Goal: Information Seeking & Learning: Find specific fact

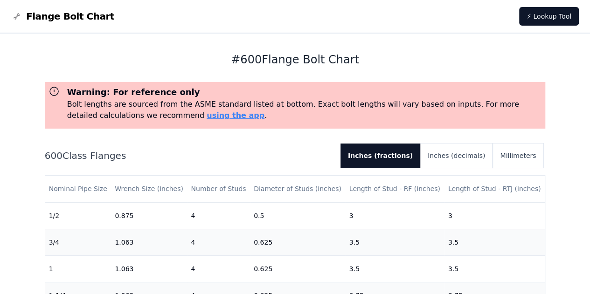
scroll to position [94, 0]
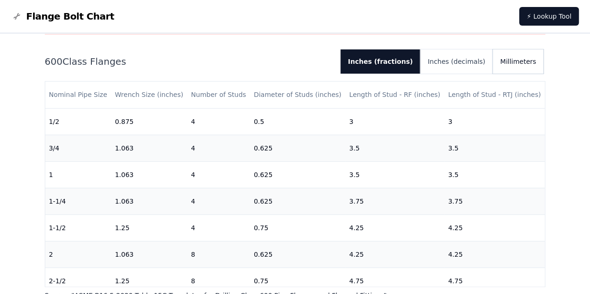
click at [516, 68] on button "Millimeters" at bounding box center [517, 61] width 51 height 24
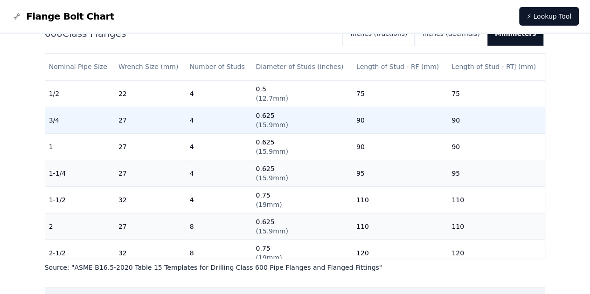
scroll to position [94, 0]
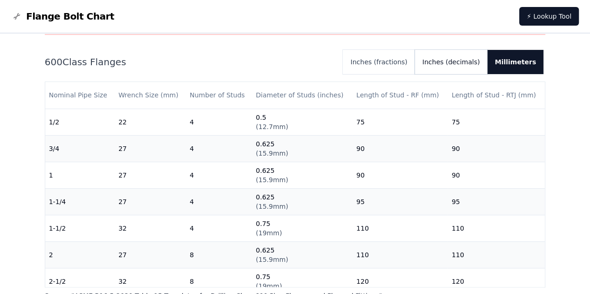
click at [469, 68] on button "Inches (decimals)" at bounding box center [451, 62] width 72 height 24
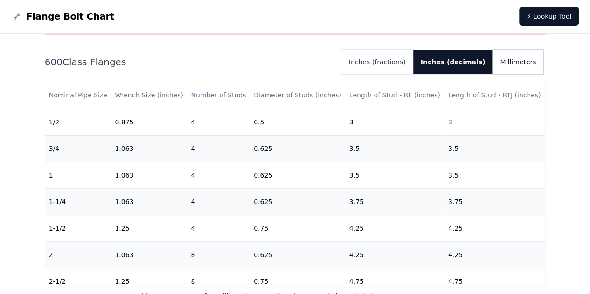
click at [514, 62] on button "Millimeters" at bounding box center [517, 62] width 51 height 24
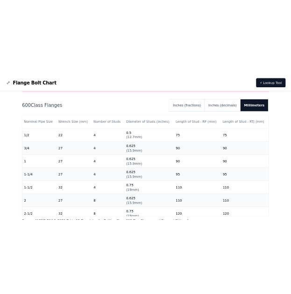
scroll to position [140, 0]
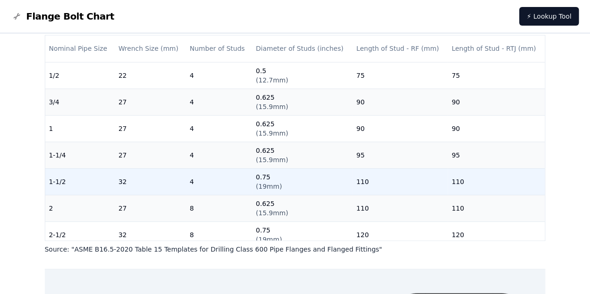
click at [219, 183] on td "4" at bounding box center [219, 181] width 66 height 27
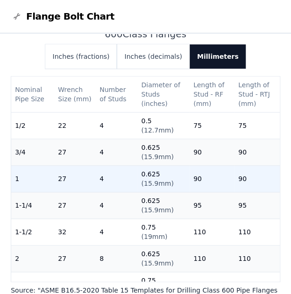
scroll to position [93, 0]
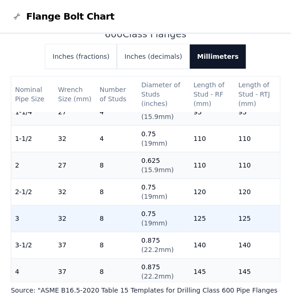
click at [194, 215] on td "125" at bounding box center [211, 218] width 45 height 27
click at [240, 222] on td "125" at bounding box center [256, 218] width 45 height 27
click at [189, 217] on td "125" at bounding box center [211, 218] width 45 height 27
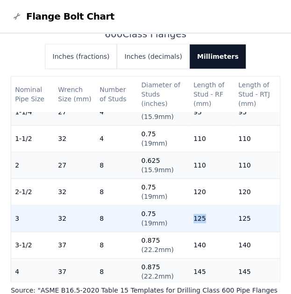
click at [189, 217] on td "125" at bounding box center [211, 218] width 45 height 27
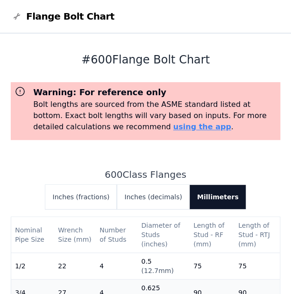
scroll to position [0, 0]
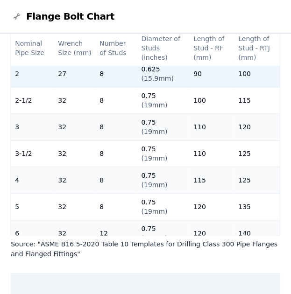
scroll to position [140, 0]
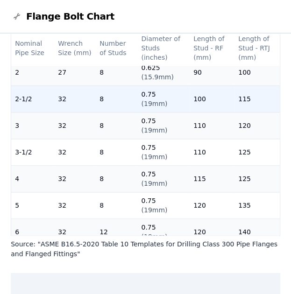
click at [237, 93] on td "115" at bounding box center [256, 99] width 45 height 27
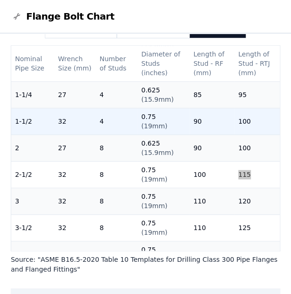
scroll to position [85, 0]
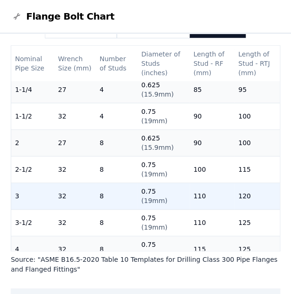
click at [190, 202] on td "110" at bounding box center [211, 196] width 45 height 27
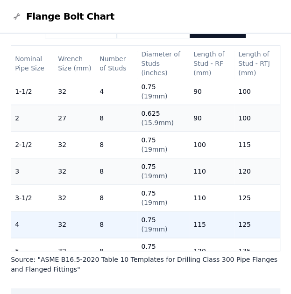
scroll to position [156, 0]
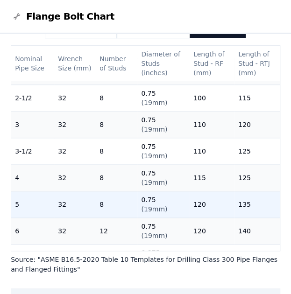
click at [196, 201] on td "120" at bounding box center [211, 204] width 45 height 27
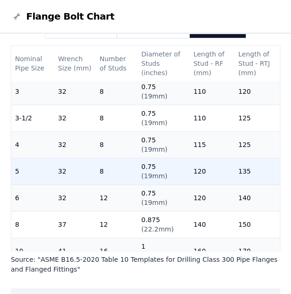
scroll to position [203, 0]
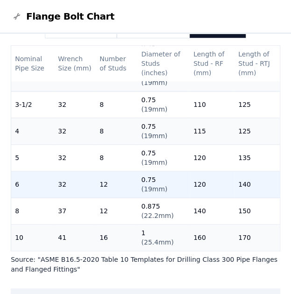
click at [191, 186] on td "120" at bounding box center [211, 184] width 45 height 27
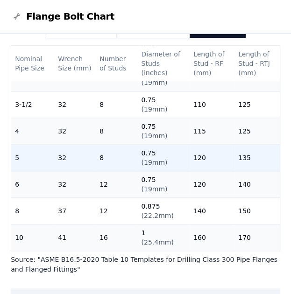
click at [191, 156] on td "120" at bounding box center [211, 158] width 45 height 27
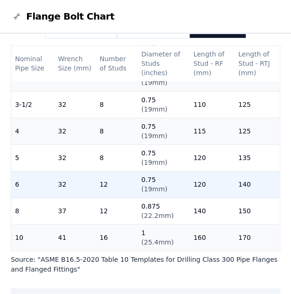
click at [193, 181] on td "120" at bounding box center [211, 184] width 45 height 27
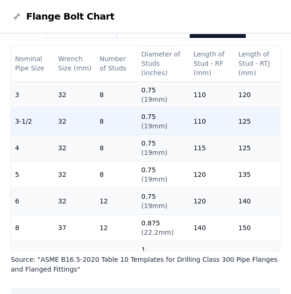
scroll to position [186, 0]
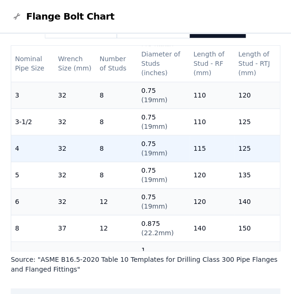
click at [192, 152] on td "115" at bounding box center [211, 148] width 45 height 27
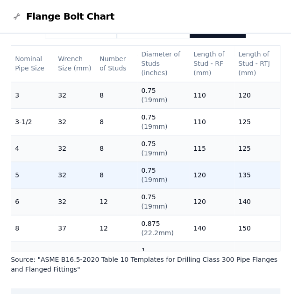
click at [182, 173] on td "0.75 ( 19mm )" at bounding box center [163, 175] width 52 height 27
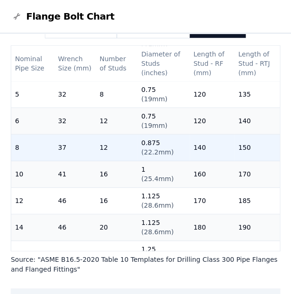
scroll to position [267, 0]
click at [195, 148] on td "140" at bounding box center [211, 147] width 45 height 27
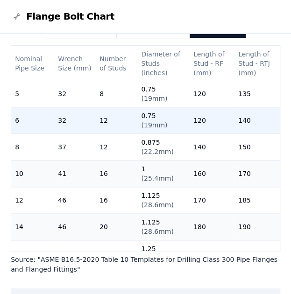
click at [189, 117] on td "120" at bounding box center [211, 120] width 45 height 27
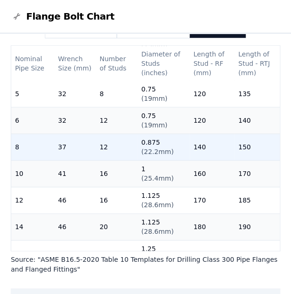
click at [192, 149] on td "140" at bounding box center [211, 147] width 45 height 27
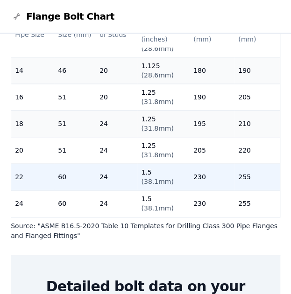
scroll to position [218, 0]
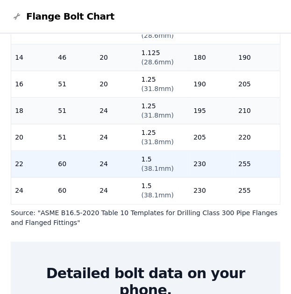
click at [236, 154] on td "255" at bounding box center [256, 164] width 45 height 27
click at [235, 154] on td "255" at bounding box center [256, 164] width 45 height 27
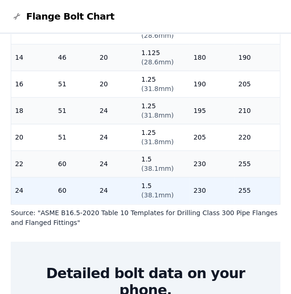
click at [235, 186] on td "255" at bounding box center [256, 190] width 45 height 27
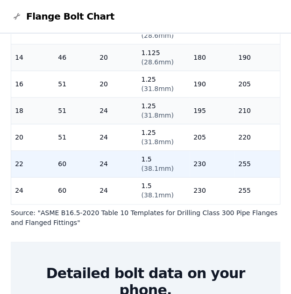
click at [237, 151] on td "255" at bounding box center [256, 164] width 45 height 27
click at [20, 157] on td "22" at bounding box center [32, 164] width 43 height 27
click at [266, 159] on td "255" at bounding box center [256, 164] width 45 height 27
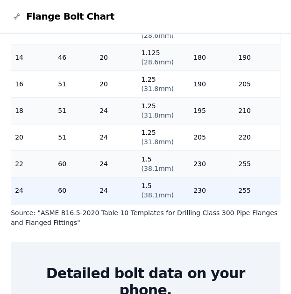
click at [234, 181] on td "255" at bounding box center [256, 190] width 45 height 27
click at [200, 177] on td "230" at bounding box center [211, 190] width 45 height 27
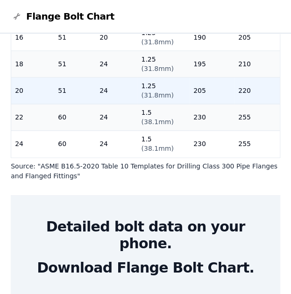
scroll to position [311, 0]
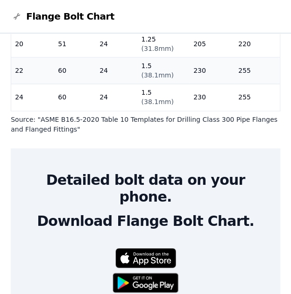
click at [93, 133] on main "# 300 Flange Bolt Chart Warning: For reference only Bolt lengths are sourced fr…" at bounding box center [145, 111] width 269 height 776
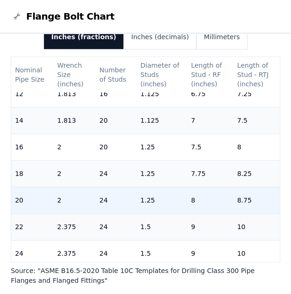
scroll to position [395, 0]
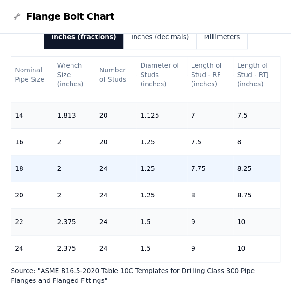
click at [143, 163] on td "1.25" at bounding box center [161, 168] width 50 height 27
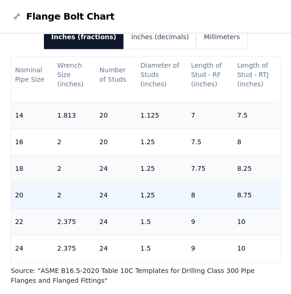
click at [139, 187] on td "1.25" at bounding box center [161, 195] width 50 height 27
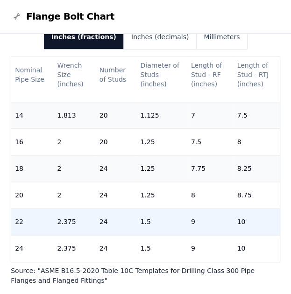
click at [141, 213] on td "1.5" at bounding box center [161, 221] width 50 height 27
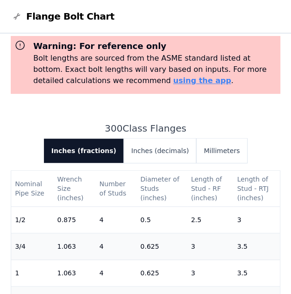
scroll to position [0, 0]
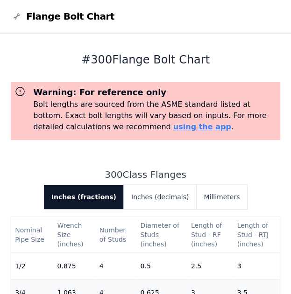
click at [49, 14] on span "Flange Bolt Chart" at bounding box center [70, 16] width 88 height 13
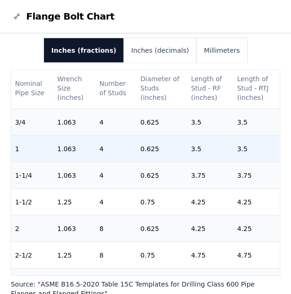
scroll to position [22, 0]
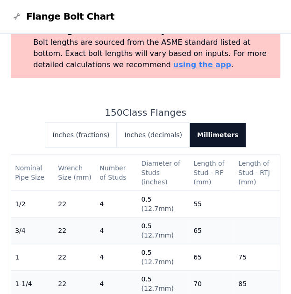
scroll to position [62, 0]
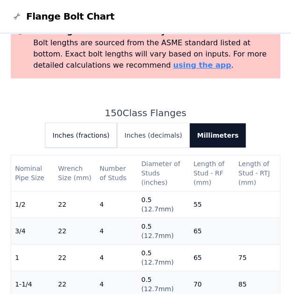
click at [109, 138] on button "Inches (fractions)" at bounding box center [81, 135] width 72 height 24
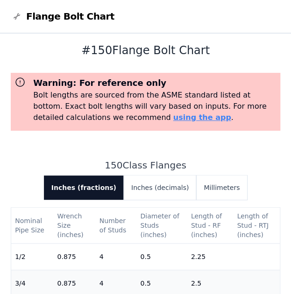
scroll to position [0, 0]
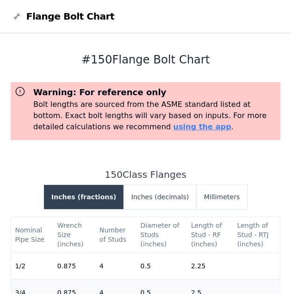
click at [101, 193] on button "Inches (fractions)" at bounding box center [84, 197] width 80 height 24
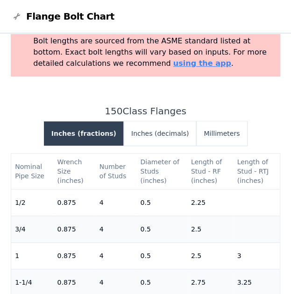
scroll to position [65, 0]
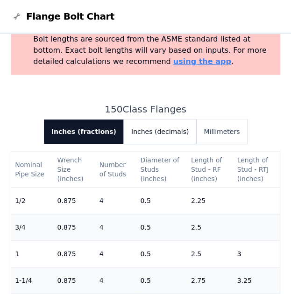
click at [143, 137] on button "Inches (decimals)" at bounding box center [160, 131] width 72 height 24
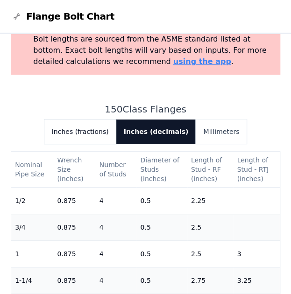
click at [99, 138] on button "Inches (fractions)" at bounding box center [80, 131] width 72 height 24
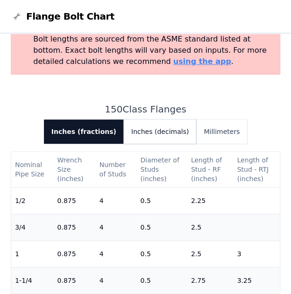
click at [147, 138] on button "Inches (decimals)" at bounding box center [160, 131] width 72 height 24
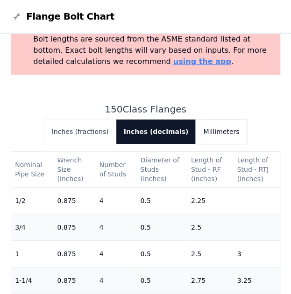
click at [195, 133] on button "Millimeters" at bounding box center [220, 131] width 51 height 24
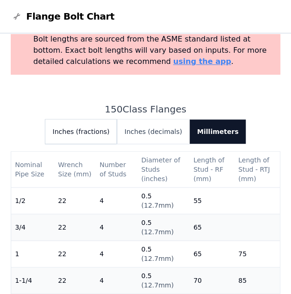
click at [102, 136] on button "Inches (fractions)" at bounding box center [81, 131] width 72 height 24
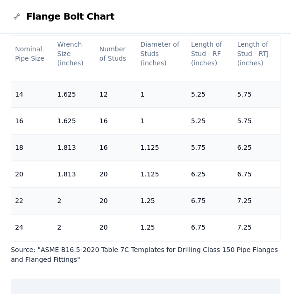
scroll to position [184, 0]
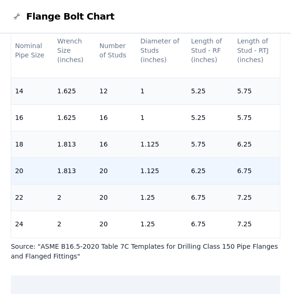
click at [150, 164] on td "1.125" at bounding box center [161, 171] width 50 height 27
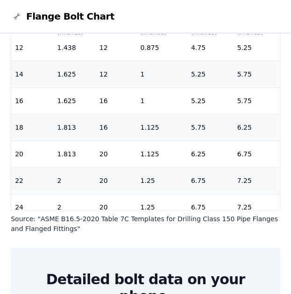
scroll to position [395, 0]
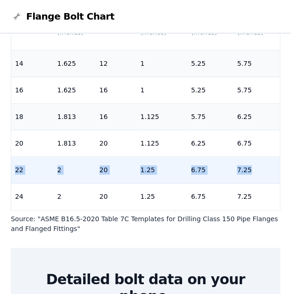
drag, startPoint x: 13, startPoint y: 164, endPoint x: 265, endPoint y: 164, distance: 251.8
click at [265, 164] on tr "22 2 20 1.25 6.75 7.25" at bounding box center [145, 170] width 268 height 27
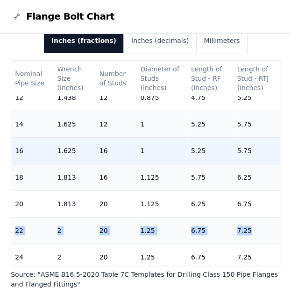
scroll to position [383, 0]
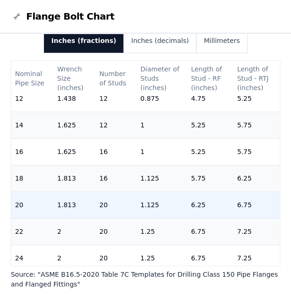
click at [143, 208] on td "1.125" at bounding box center [161, 205] width 50 height 27
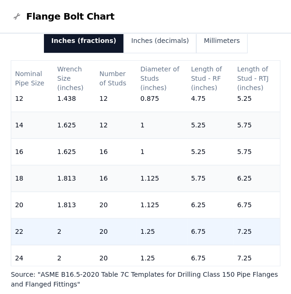
click at [139, 240] on td "1.25" at bounding box center [161, 231] width 50 height 27
click at [144, 235] on td "1.25" at bounding box center [161, 231] width 50 height 27
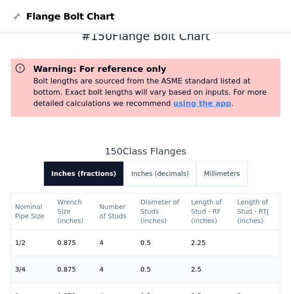
scroll to position [21, 0]
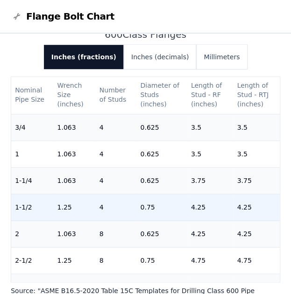
scroll to position [47, 0]
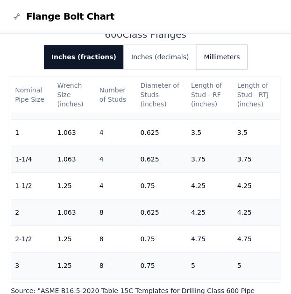
click at [202, 65] on button "Millimeters" at bounding box center [221, 57] width 51 height 24
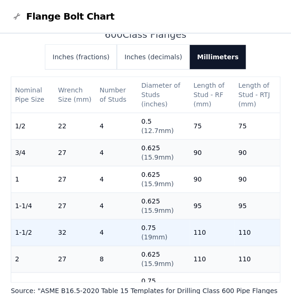
click at [234, 235] on td "110" at bounding box center [256, 232] width 45 height 27
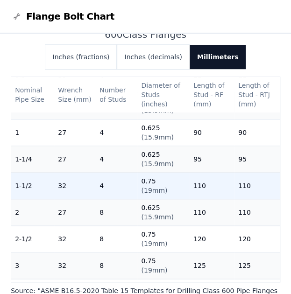
click at [239, 184] on td "110" at bounding box center [256, 186] width 45 height 27
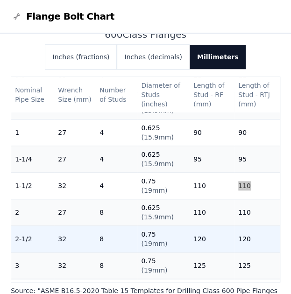
scroll to position [93, 0]
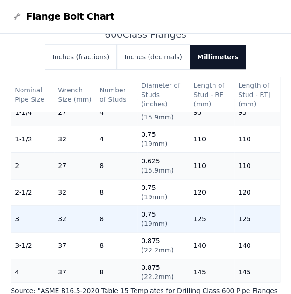
click at [234, 217] on td "125" at bounding box center [256, 219] width 45 height 27
click at [236, 222] on td "125" at bounding box center [256, 219] width 45 height 27
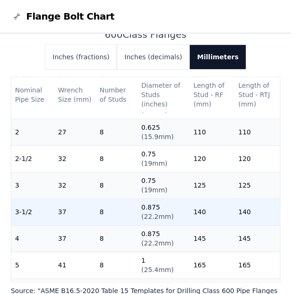
scroll to position [140, 0]
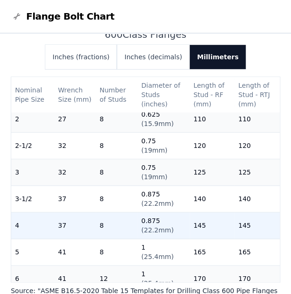
click at [236, 226] on td "145" at bounding box center [256, 225] width 45 height 27
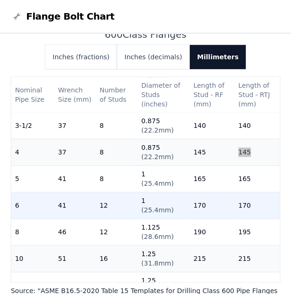
scroll to position [214, 0]
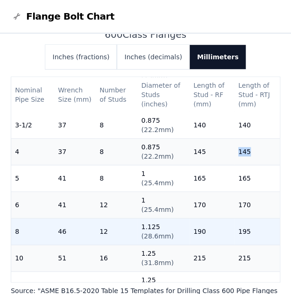
click at [235, 230] on td "195" at bounding box center [256, 231] width 45 height 27
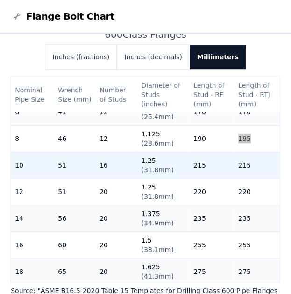
scroll to position [307, 0]
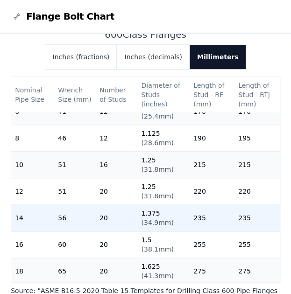
click at [235, 219] on td "235" at bounding box center [256, 218] width 45 height 27
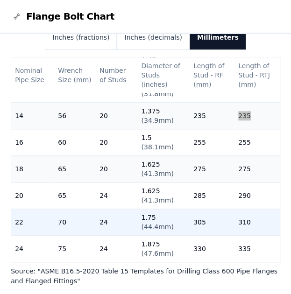
scroll to position [160, 0]
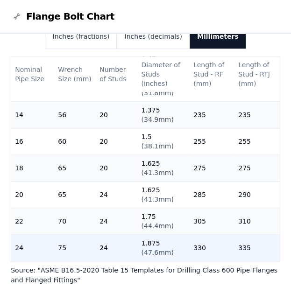
click at [235, 245] on td "335" at bounding box center [256, 248] width 45 height 27
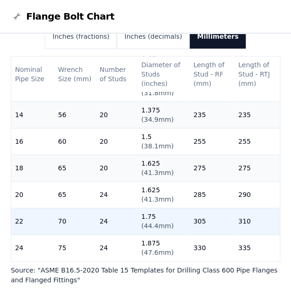
click at [215, 216] on td "305" at bounding box center [211, 221] width 45 height 27
click at [116, 208] on td "24" at bounding box center [117, 221] width 42 height 27
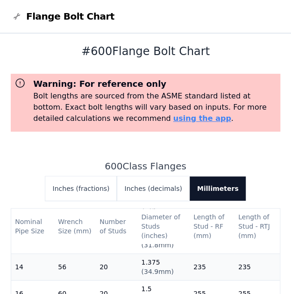
scroll to position [0, 0]
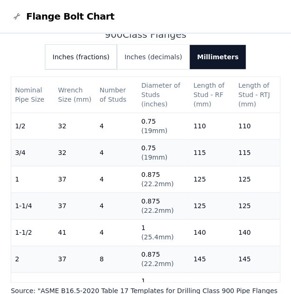
click at [83, 64] on button "Inches (fractions)" at bounding box center [81, 57] width 72 height 24
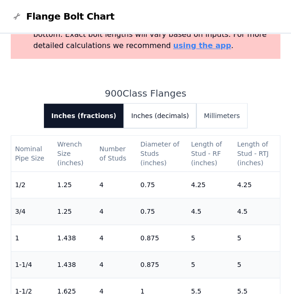
scroll to position [47, 0]
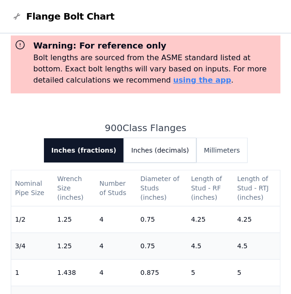
click at [165, 147] on button "Inches (decimals)" at bounding box center [160, 150] width 72 height 24
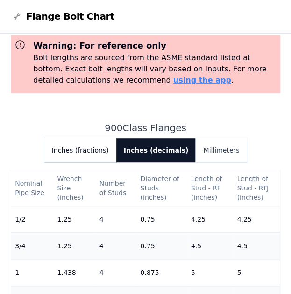
click at [99, 157] on button "Inches (fractions)" at bounding box center [80, 150] width 72 height 24
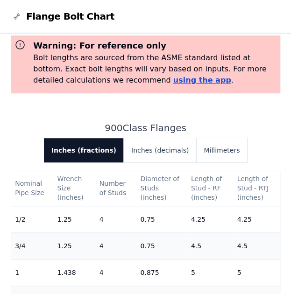
click at [173, 82] on link "using the app" at bounding box center [202, 80] width 58 height 9
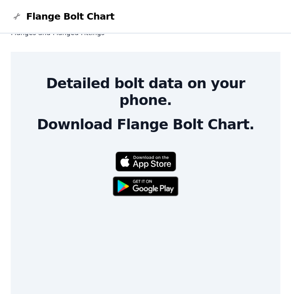
scroll to position [346, 0]
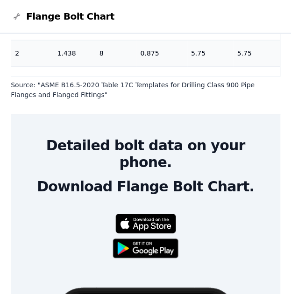
click at [31, 15] on span "Flange Bolt Chart" at bounding box center [70, 16] width 88 height 13
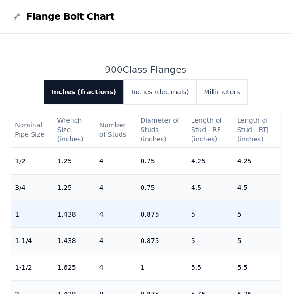
scroll to position [1662, 0]
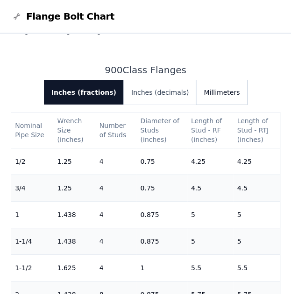
click at [208, 80] on button "Millimeters" at bounding box center [221, 92] width 51 height 24
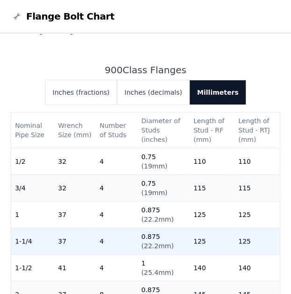
click at [235, 240] on td "125" at bounding box center [256, 241] width 45 height 27
click at [239, 231] on td "125" at bounding box center [256, 241] width 45 height 27
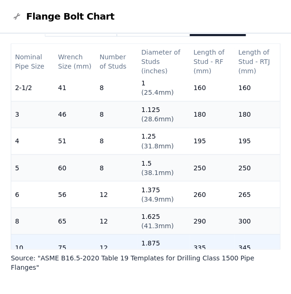
scroll to position [161, 0]
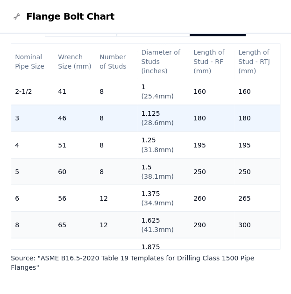
click at [193, 108] on td "180" at bounding box center [211, 117] width 45 height 27
click at [163, 119] on span "( 28.6mm )" at bounding box center [157, 122] width 32 height 7
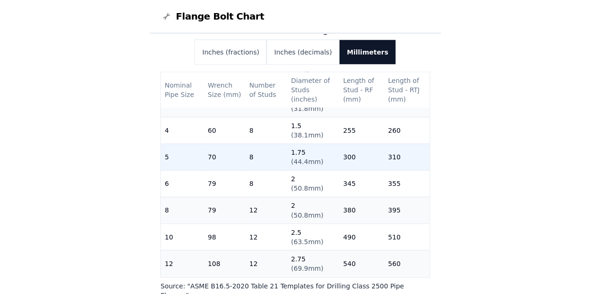
scroll to position [210, 0]
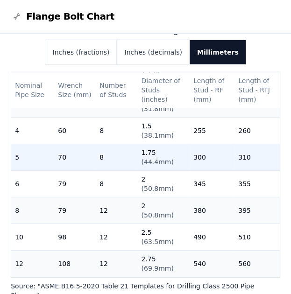
click at [259, 144] on td "310" at bounding box center [256, 157] width 45 height 27
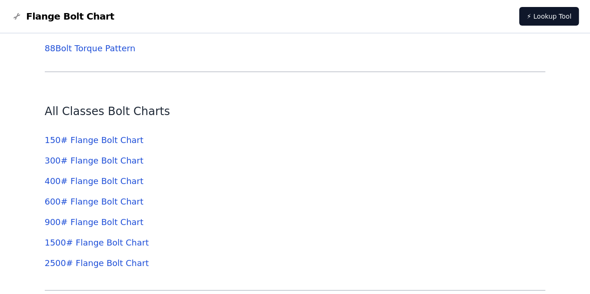
scroll to position [2544, 0]
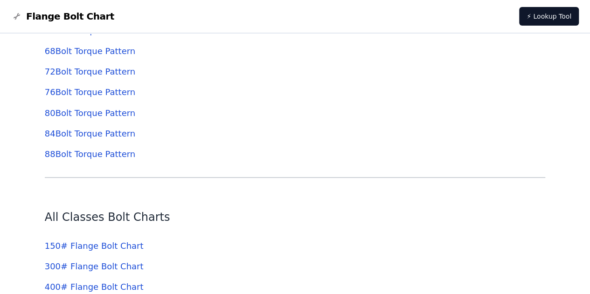
click at [72, 155] on link "88 Bolt Torque Pattern" at bounding box center [90, 154] width 90 height 10
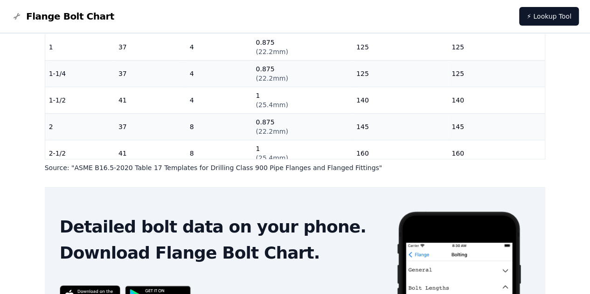
scroll to position [328, 0]
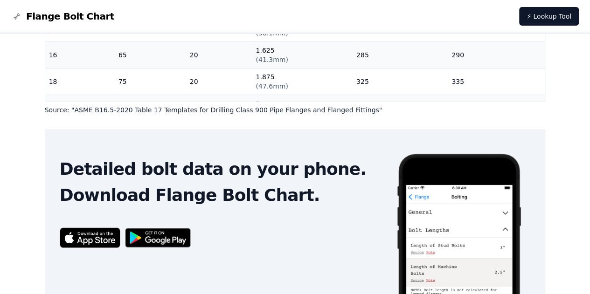
scroll to position [328, 0]
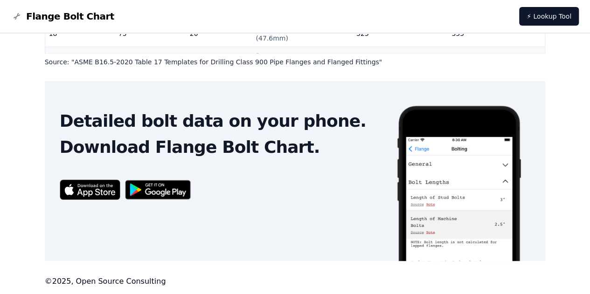
click at [129, 140] on h2 "Download Flange Bolt Chart." at bounding box center [220, 147] width 321 height 19
click at [41, 16] on span "Flange Bolt Chart" at bounding box center [70, 16] width 88 height 13
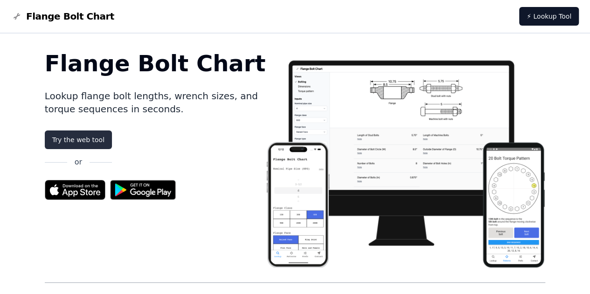
click at [70, 145] on link "Try the web tool" at bounding box center [78, 140] width 67 height 19
